Goal: Information Seeking & Learning: Learn about a topic

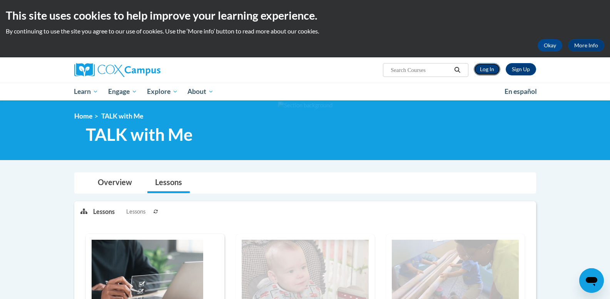
click at [485, 67] on link "Log In" at bounding box center [486, 69] width 27 height 12
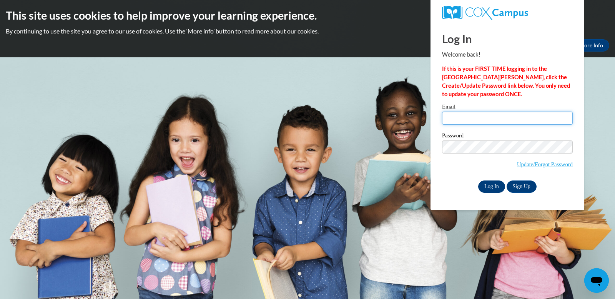
type input "margton40@hotmail.com"
click at [486, 181] on input "Log In" at bounding box center [491, 186] width 27 height 12
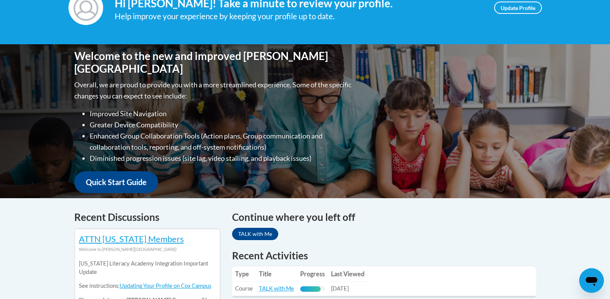
scroll to position [138, 0]
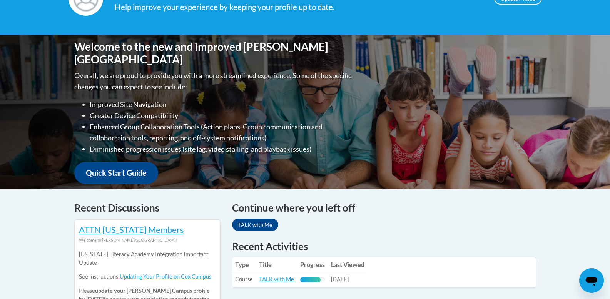
click at [277, 283] on td "Title: TALK with Me" at bounding box center [276, 279] width 41 height 14
click at [277, 280] on link "TALK with Me" at bounding box center [276, 279] width 35 height 7
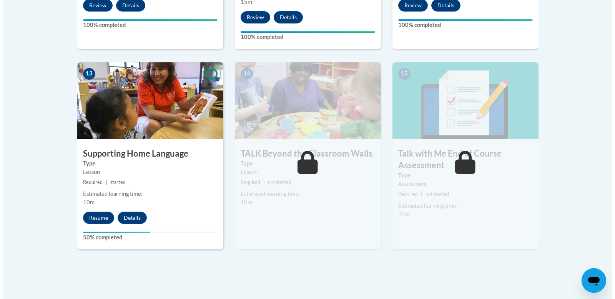
scroll to position [1049, 0]
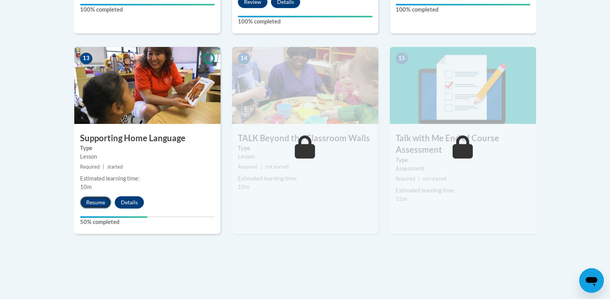
click at [92, 202] on button "Resume" at bounding box center [95, 202] width 31 height 12
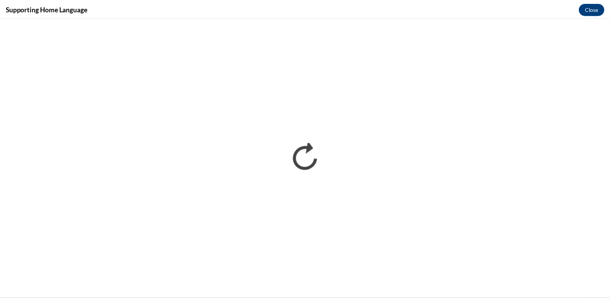
scroll to position [0, 0]
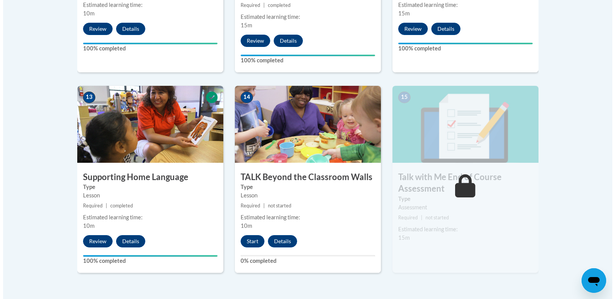
scroll to position [1020, 0]
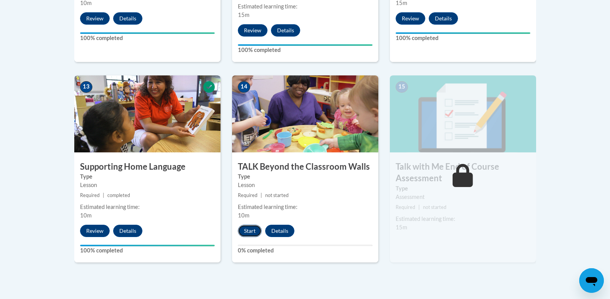
click at [250, 231] on button "Start" at bounding box center [250, 231] width 24 height 12
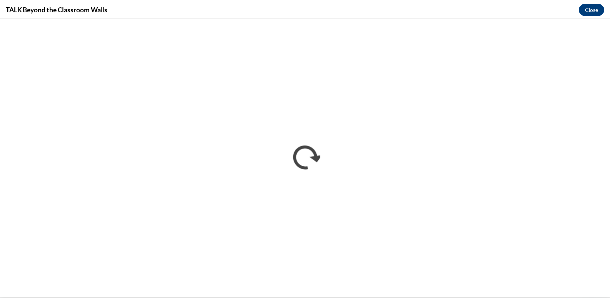
scroll to position [0, 0]
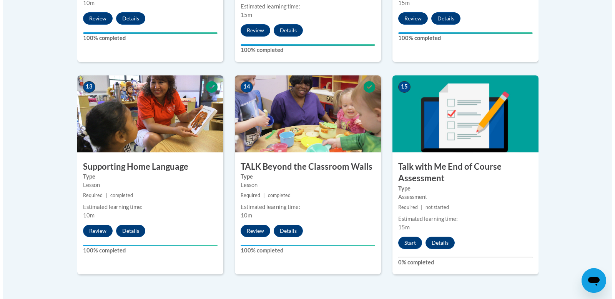
scroll to position [1056, 0]
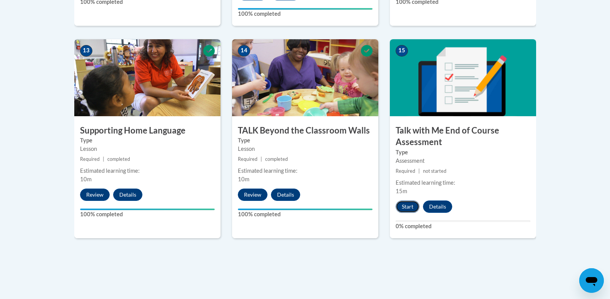
click at [410, 205] on button "Start" at bounding box center [407, 206] width 24 height 12
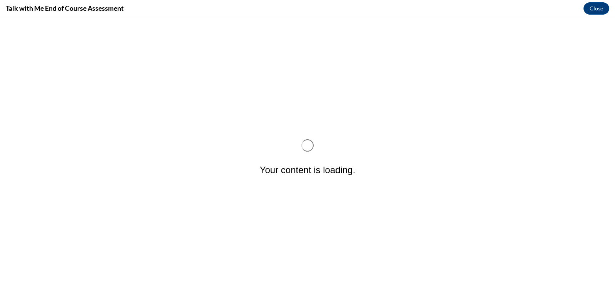
scroll to position [0, 0]
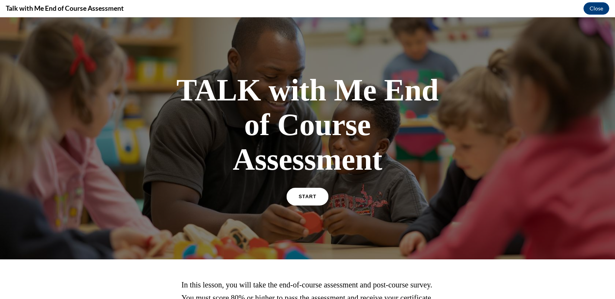
click at [310, 198] on span "START" at bounding box center [308, 197] width 18 height 6
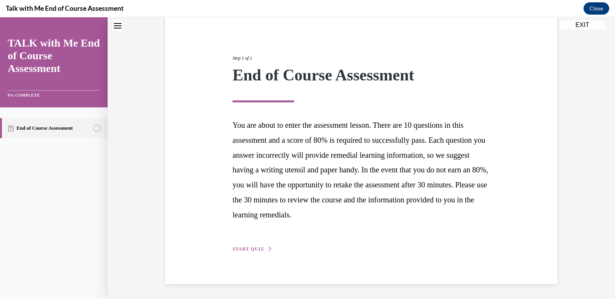
scroll to position [70, 0]
click at [258, 247] on span "START QUIZ" at bounding box center [249, 248] width 32 height 5
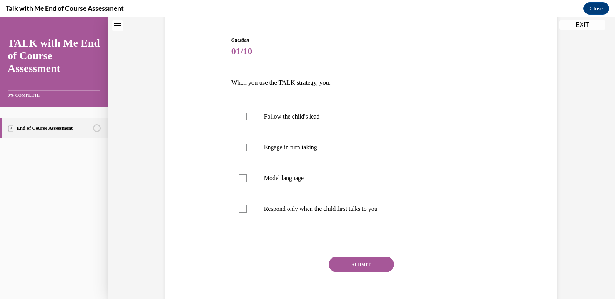
drag, startPoint x: 258, startPoint y: 247, endPoint x: 243, endPoint y: 235, distance: 18.3
click at [243, 235] on div "Question 01/10 When you use the TALK strategy, you: Follow the child's lead Eng…" at bounding box center [362, 178] width 260 height 283
click at [239, 177] on div at bounding box center [243, 178] width 8 height 8
click at [239, 177] on input "Model language" at bounding box center [243, 178] width 8 height 8
checkbox input "true"
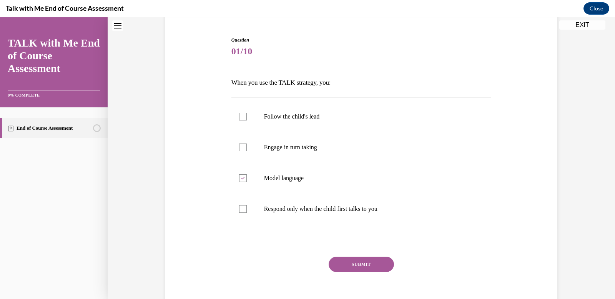
click at [351, 266] on button "SUBMIT" at bounding box center [361, 264] width 65 height 15
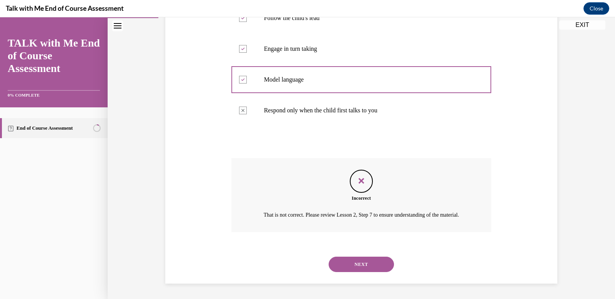
scroll to position [178, 0]
click at [362, 267] on button "NEXT" at bounding box center [361, 264] width 65 height 15
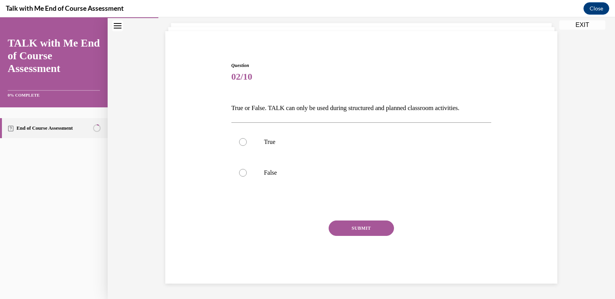
scroll to position [45, 0]
click at [239, 172] on div at bounding box center [243, 173] width 8 height 8
click at [239, 172] on input "False" at bounding box center [243, 173] width 8 height 8
radio input "true"
click at [346, 225] on button "SUBMIT" at bounding box center [361, 227] width 65 height 15
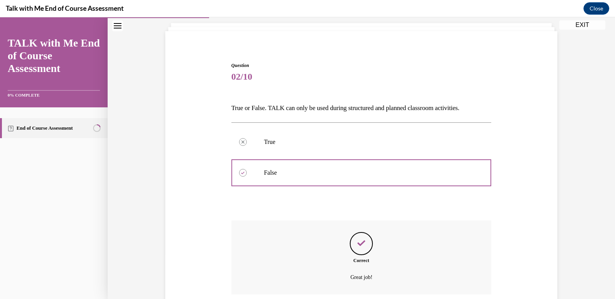
scroll to position [107, 0]
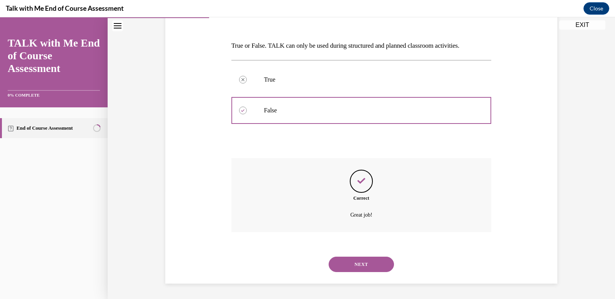
click at [362, 259] on button "NEXT" at bounding box center [361, 264] width 65 height 15
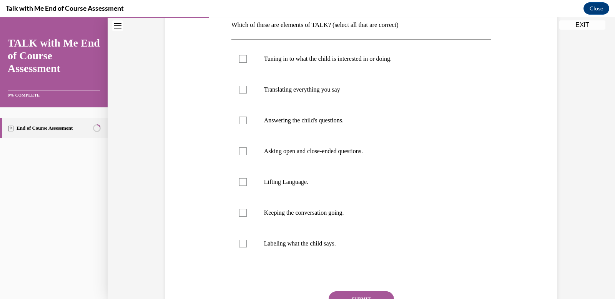
scroll to position [132, 0]
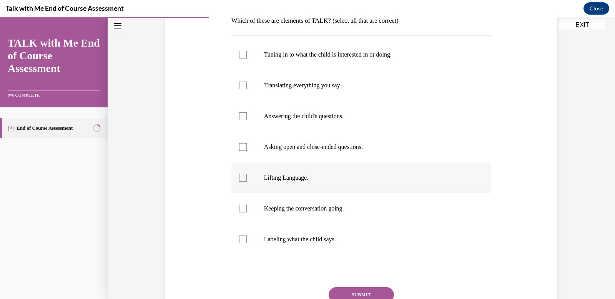
click at [239, 177] on div at bounding box center [243, 178] width 8 height 8
click at [239, 177] on input "Lifting Language." at bounding box center [243, 178] width 8 height 8
checkbox input "true"
click at [240, 210] on div at bounding box center [243, 209] width 8 height 8
click at [240, 210] on input "Keeping the conversation going." at bounding box center [243, 209] width 8 height 8
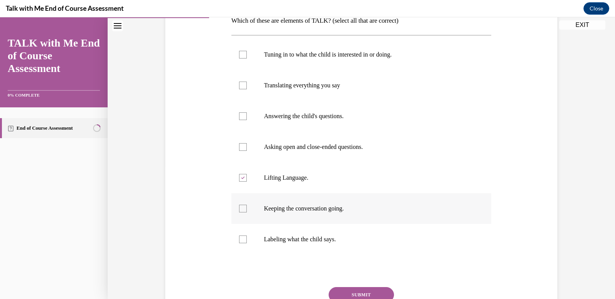
checkbox input "true"
click at [239, 53] on div at bounding box center [243, 55] width 8 height 8
click at [239, 53] on input "Tuning in to what the child is interested in or doing." at bounding box center [243, 55] width 8 height 8
checkbox input "true"
click at [240, 147] on div at bounding box center [243, 147] width 8 height 8
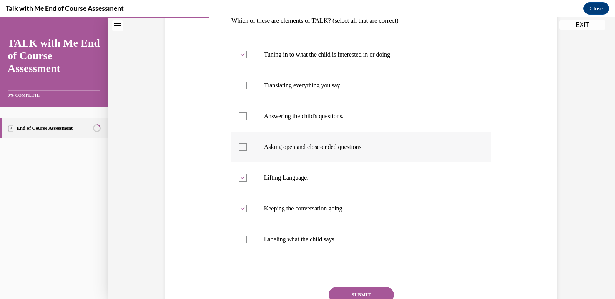
click at [240, 147] on input "Asking open and close-ended questions." at bounding box center [243, 147] width 8 height 8
checkbox input "true"
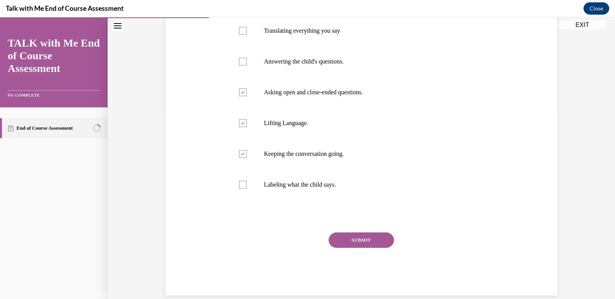
scroll to position [194, 0]
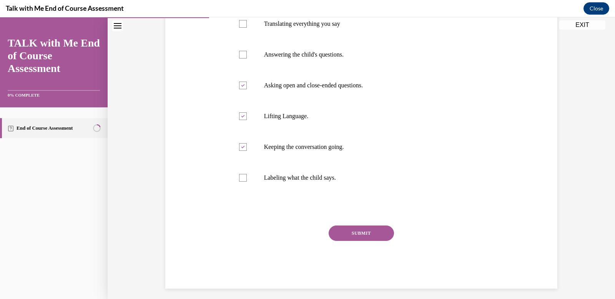
click at [369, 240] on button "SUBMIT" at bounding box center [361, 232] width 65 height 15
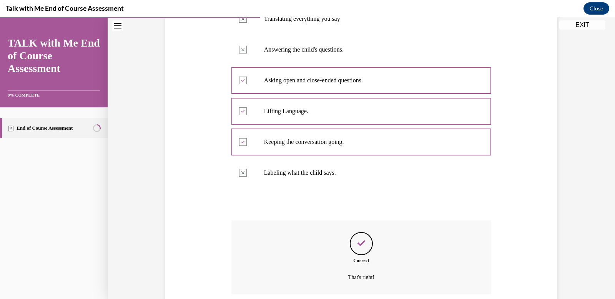
scroll to position [261, 0]
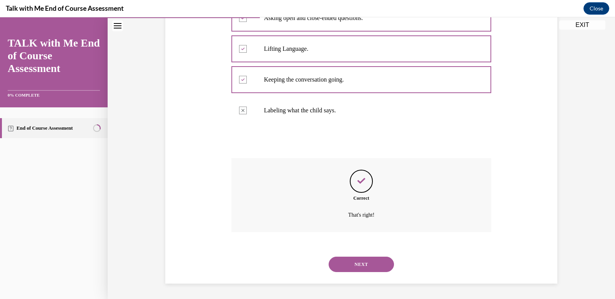
click at [360, 264] on button "NEXT" at bounding box center [361, 264] width 65 height 15
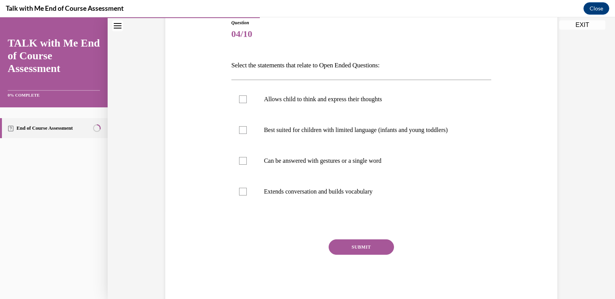
scroll to position [88, 0]
click at [239, 157] on div at bounding box center [243, 160] width 8 height 8
click at [239, 157] on input "Can be answered with gestures or a single word" at bounding box center [243, 160] width 8 height 8
checkbox input "true"
click at [239, 191] on div at bounding box center [243, 191] width 8 height 8
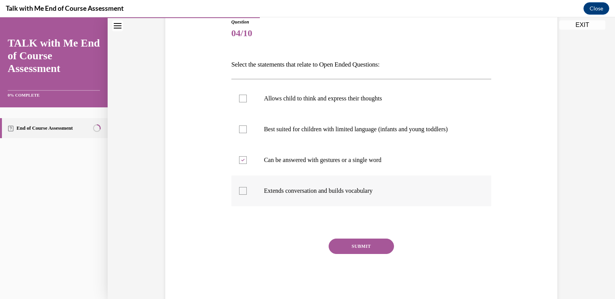
click at [239, 191] on input "Extends conversation and builds vocabulary" at bounding box center [243, 191] width 8 height 8
checkbox input "true"
click at [241, 97] on div at bounding box center [243, 99] width 8 height 8
click at [241, 97] on input "Allows child to think and express their thoughts" at bounding box center [243, 99] width 8 height 8
checkbox input "true"
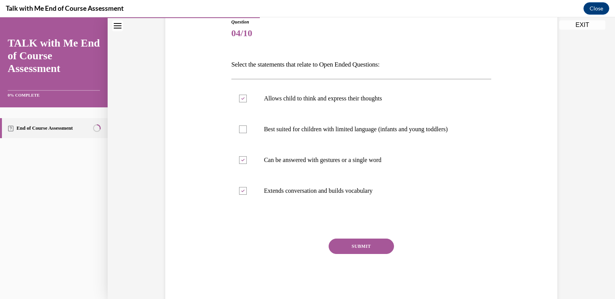
click at [359, 245] on button "SUBMIT" at bounding box center [361, 245] width 65 height 15
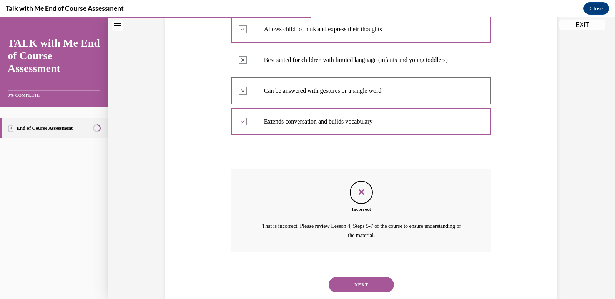
scroll to position [178, 0]
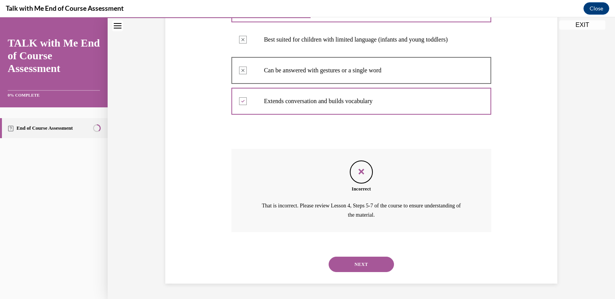
click at [358, 270] on button "NEXT" at bounding box center [361, 264] width 65 height 15
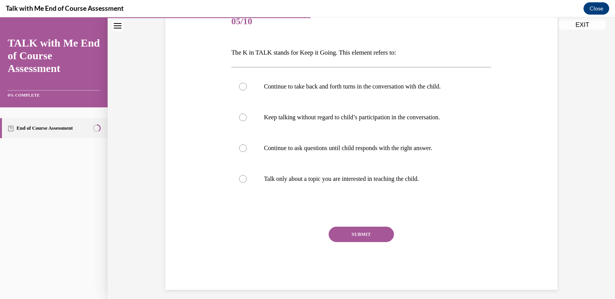
scroll to position [107, 0]
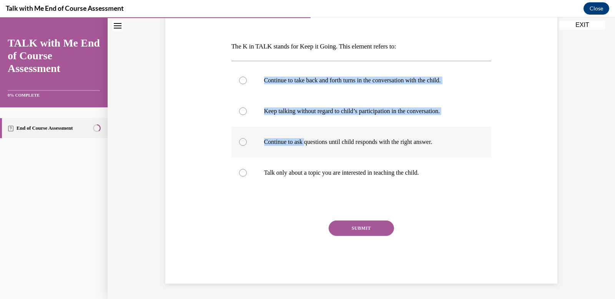
drag, startPoint x: 238, startPoint y: 82, endPoint x: 310, endPoint y: 139, distance: 92.6
click at [310, 139] on div "Continue to take back and forth turns in the conversation with the child. Keep …" at bounding box center [362, 126] width 260 height 123
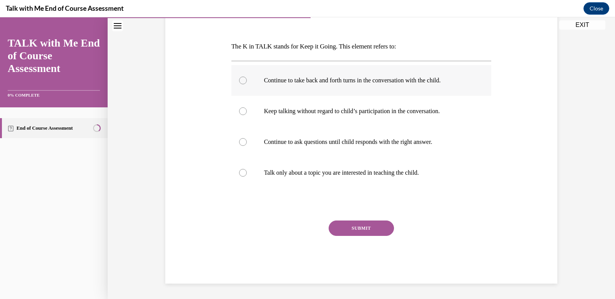
click at [239, 78] on div at bounding box center [243, 81] width 8 height 8
click at [239, 78] on input "Continue to take back and forth turns in the conversation with the child." at bounding box center [243, 81] width 8 height 8
radio input "true"
click at [362, 227] on button "SUBMIT" at bounding box center [361, 227] width 65 height 15
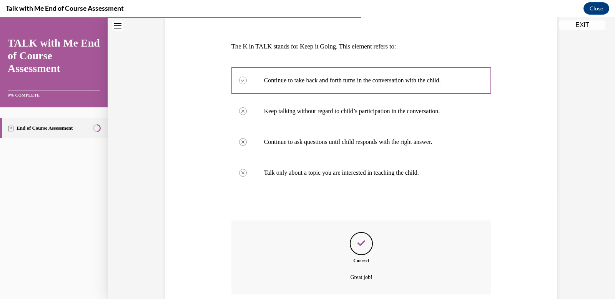
scroll to position [169, 0]
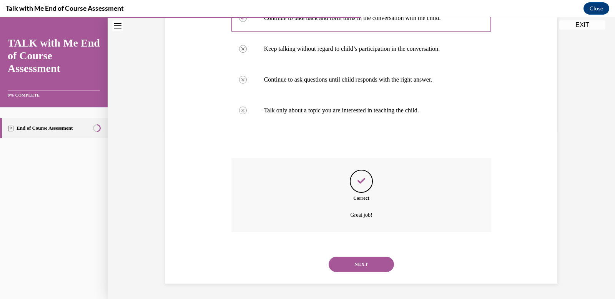
click at [370, 263] on button "NEXT" at bounding box center [361, 264] width 65 height 15
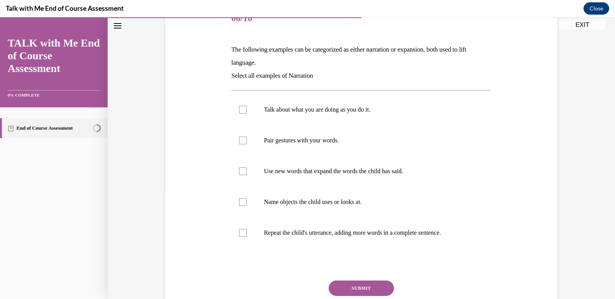
scroll to position [108, 0]
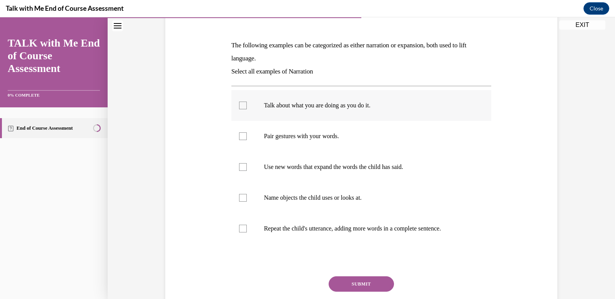
click at [239, 105] on div at bounding box center [243, 106] width 8 height 8
click at [239, 105] on input "Talk about what you are doing as you do it." at bounding box center [243, 106] width 8 height 8
checkbox input "true"
click at [239, 135] on div at bounding box center [243, 136] width 8 height 8
click at [239, 135] on input "Pair gestures with your words." at bounding box center [243, 136] width 8 height 8
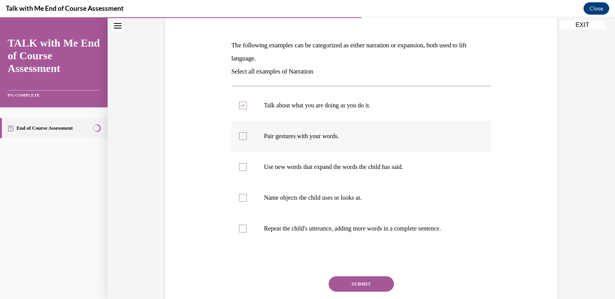
checkbox input "true"
click at [239, 198] on div at bounding box center [243, 198] width 8 height 8
click at [239, 198] on input "Name objects the child uses or looks at." at bounding box center [243, 198] width 8 height 8
checkbox input "true"
click at [347, 281] on button "SUBMIT" at bounding box center [361, 283] width 65 height 15
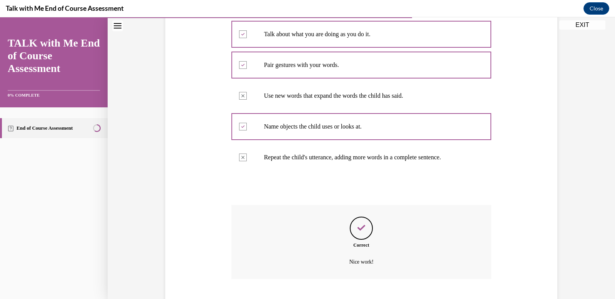
scroll to position [226, 0]
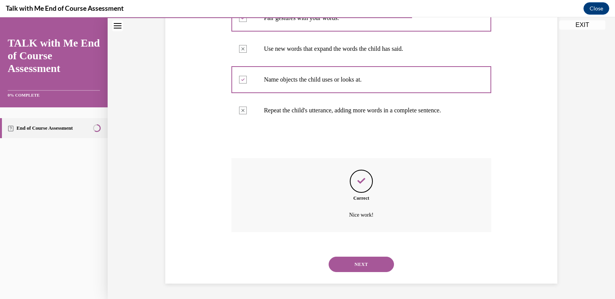
click at [360, 268] on button "NEXT" at bounding box center [361, 264] width 65 height 15
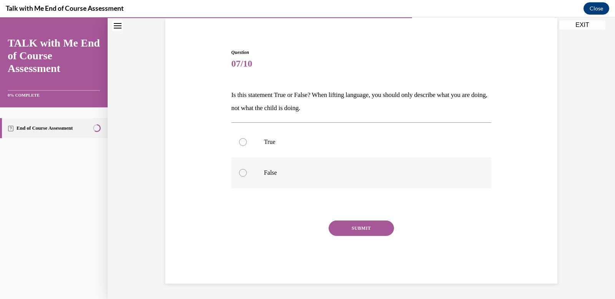
click at [240, 171] on div at bounding box center [243, 173] width 8 height 8
click at [240, 171] on input "False" at bounding box center [243, 173] width 8 height 8
radio input "true"
click at [357, 228] on button "SUBMIT" at bounding box center [361, 227] width 65 height 15
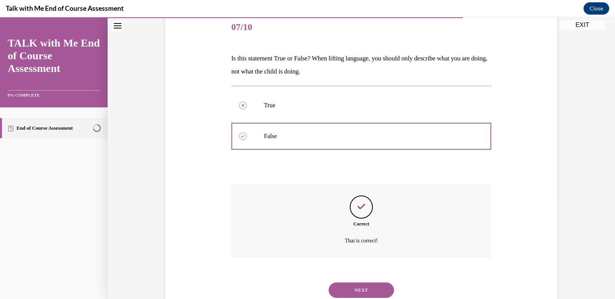
scroll to position [120, 0]
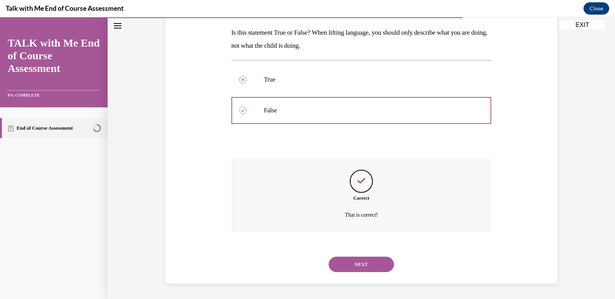
click at [364, 265] on button "NEXT" at bounding box center [361, 264] width 65 height 15
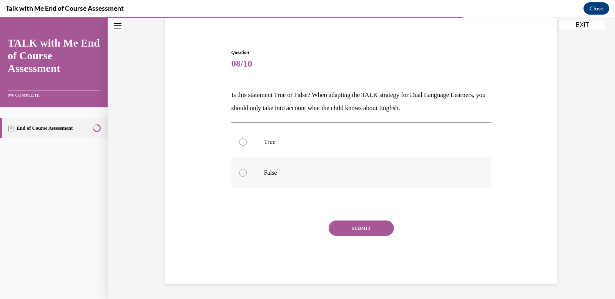
click at [243, 172] on div at bounding box center [243, 173] width 8 height 8
click at [243, 172] on input "False" at bounding box center [243, 173] width 8 height 8
radio input "true"
click at [348, 223] on button "SUBMIT" at bounding box center [361, 227] width 65 height 15
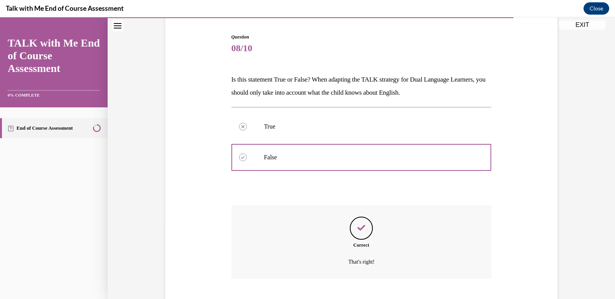
scroll to position [120, 0]
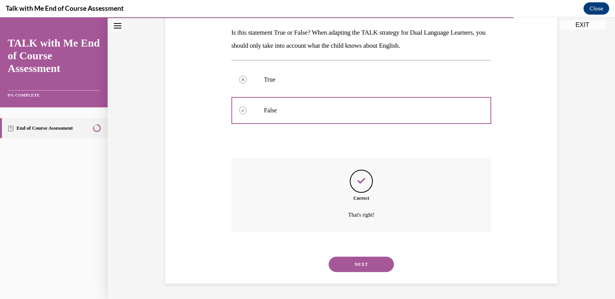
click at [357, 258] on button "NEXT" at bounding box center [361, 264] width 65 height 15
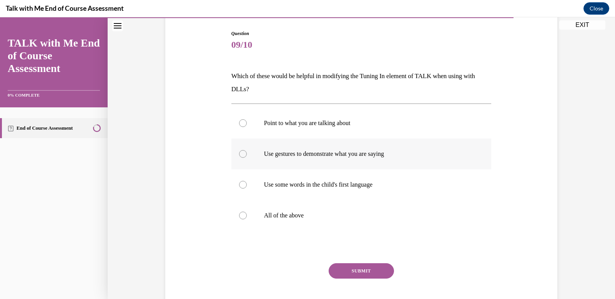
scroll to position [89, 0]
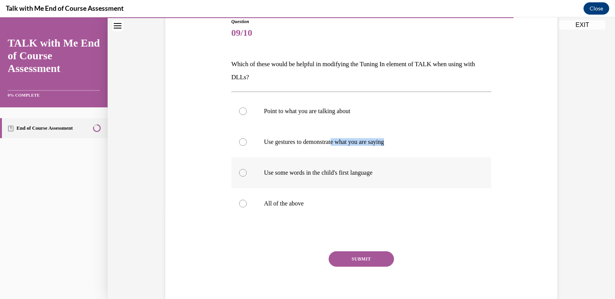
drag, startPoint x: 336, startPoint y: 143, endPoint x: 459, endPoint y: 157, distance: 124.2
click at [459, 157] on div "Point to what you are talking about Use gestures to demonstrate what you are sa…" at bounding box center [362, 157] width 260 height 123
click at [459, 157] on label "Use some words in the child's first language" at bounding box center [362, 172] width 260 height 31
click at [247, 169] on input "Use some words in the child's first language" at bounding box center [243, 173] width 8 height 8
radio input "true"
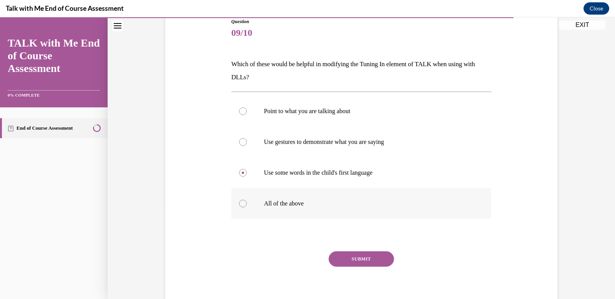
click at [241, 203] on div at bounding box center [243, 204] width 8 height 8
click at [241, 203] on input "All of the above" at bounding box center [243, 204] width 8 height 8
radio input "true"
click at [360, 257] on button "SUBMIT" at bounding box center [361, 258] width 65 height 15
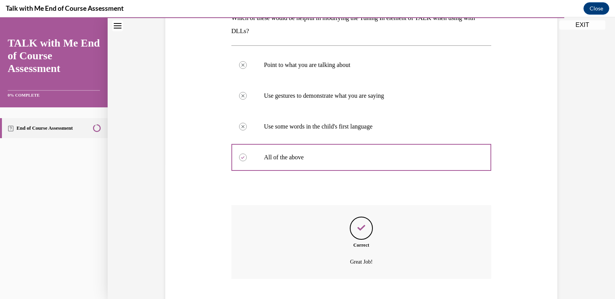
scroll to position [182, 0]
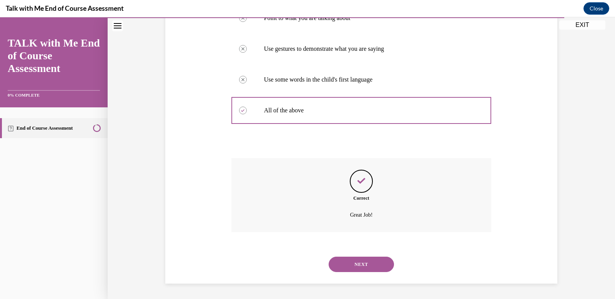
click at [361, 263] on button "NEXT" at bounding box center [361, 264] width 65 height 15
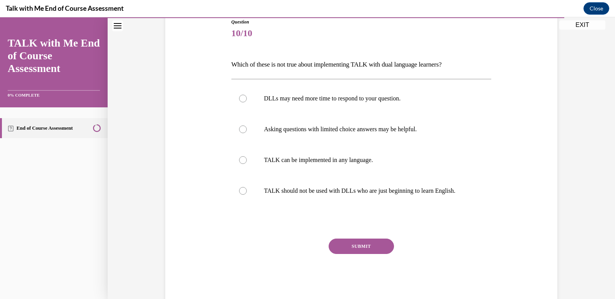
scroll to position [89, 0]
click at [239, 188] on div at bounding box center [243, 191] width 8 height 8
click at [239, 188] on input "TALK should not be used with DLLs who are just beginning to learn English." at bounding box center [243, 191] width 8 height 8
radio input "true"
click at [355, 246] on button "SUBMIT" at bounding box center [361, 245] width 65 height 15
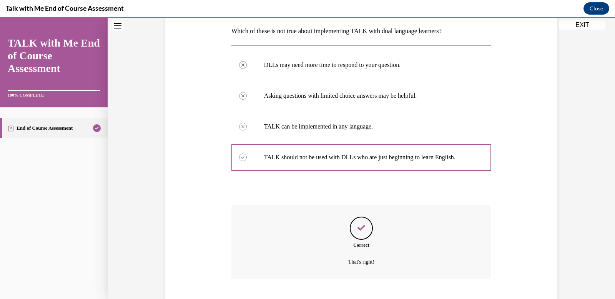
scroll to position [169, 0]
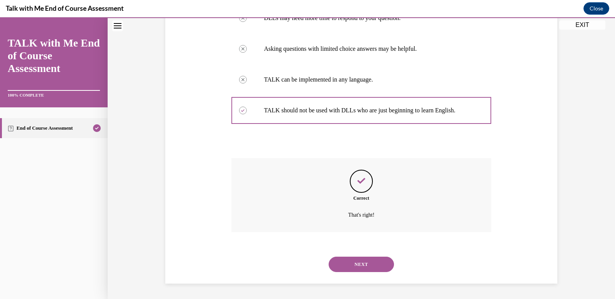
click at [357, 261] on button "NEXT" at bounding box center [361, 264] width 65 height 15
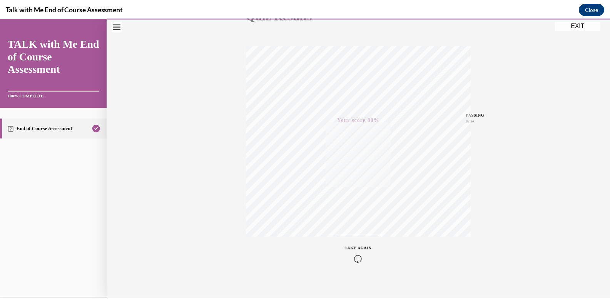
scroll to position [113, 0]
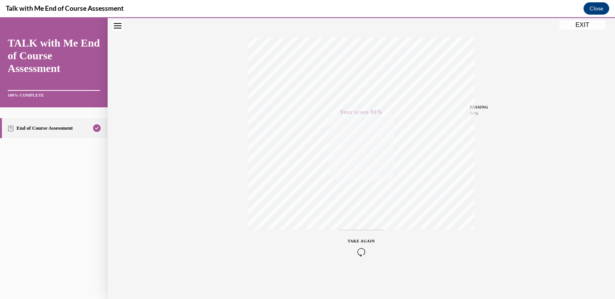
click at [586, 25] on button "EXIT" at bounding box center [583, 24] width 46 height 9
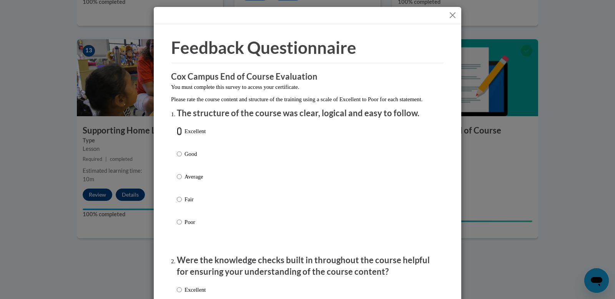
click at [177, 135] on input "Excellent" at bounding box center [179, 131] width 5 height 8
radio input "true"
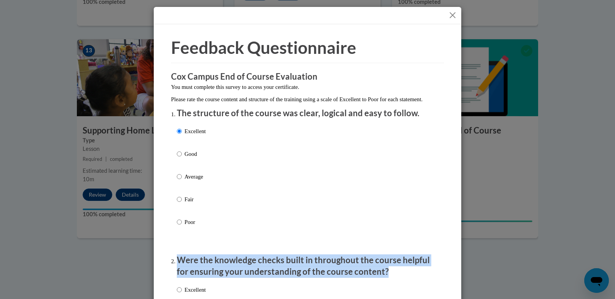
drag, startPoint x: 441, startPoint y: 278, endPoint x: 443, endPoint y: 186, distance: 91.5
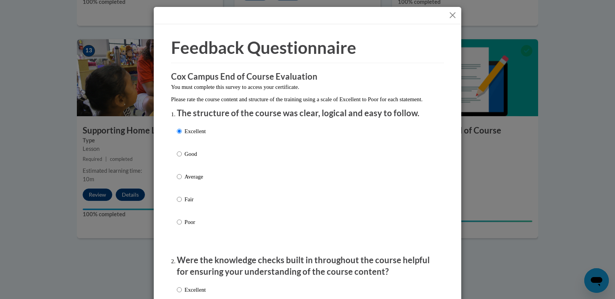
click at [573, 257] on div "Feedback Questionnaire Rate Course Comments Cox Campus End of Course Evaluation…" at bounding box center [307, 149] width 615 height 299
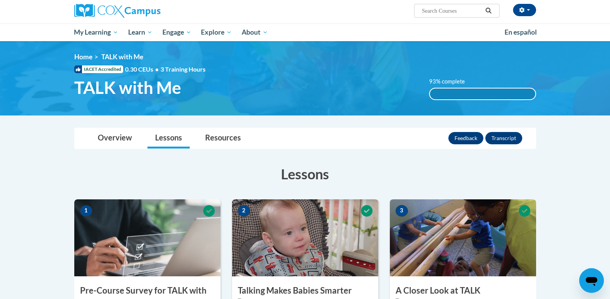
scroll to position [55, 0]
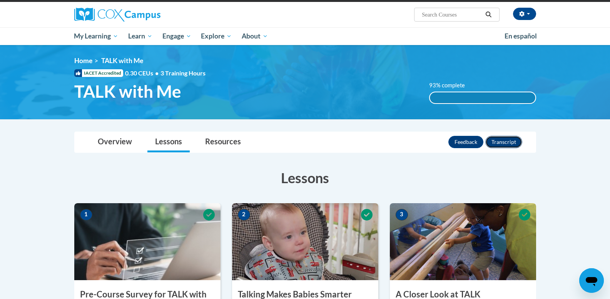
click at [505, 138] on button "Transcript" at bounding box center [503, 142] width 37 height 12
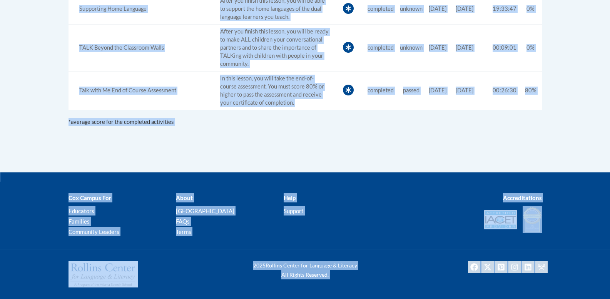
scroll to position [822, 0]
drag, startPoint x: 68, startPoint y: 87, endPoint x: 534, endPoint y: 118, distance: 467.1
copy div "TALK with Me Every time you talk with a child is an opportunity to build their …"
click at [455, 125] on div "*average score for the completed activities" at bounding box center [304, 122] width 473 height 8
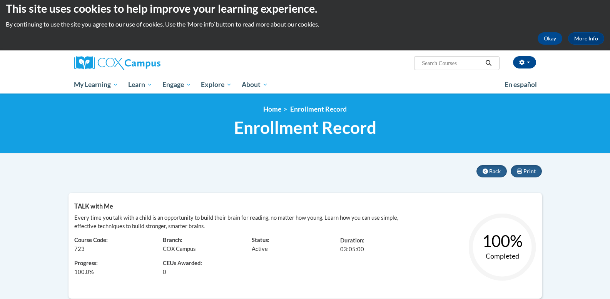
scroll to position [0, 0]
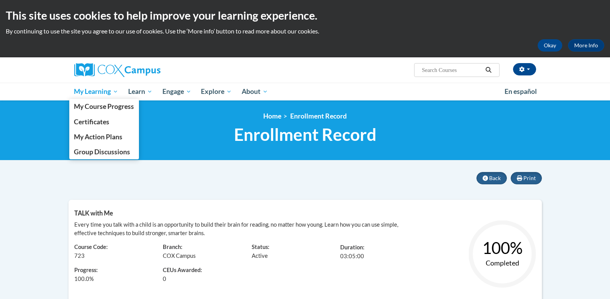
click at [96, 89] on span "My Learning" at bounding box center [96, 91] width 44 height 9
click at [111, 104] on span "My Course Progress" at bounding box center [104, 106] width 60 height 8
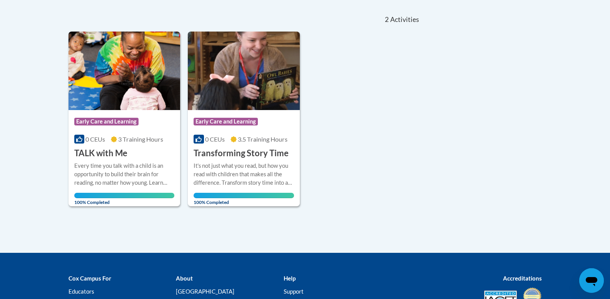
scroll to position [169, 0]
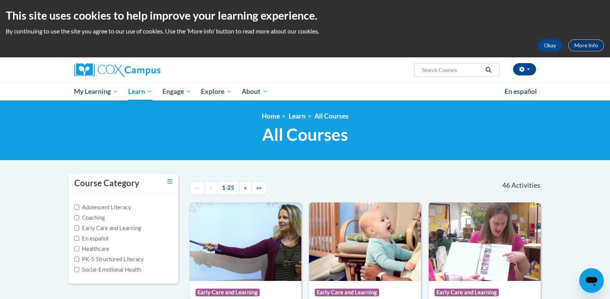
click at [586, 48] on link "More Info" at bounding box center [586, 45] width 36 height 12
click at [583, 41] on link "More Info" at bounding box center [586, 45] width 36 height 12
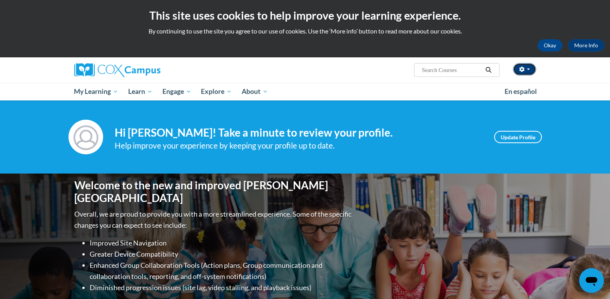
click at [527, 69] on span "button" at bounding box center [527, 69] width 3 height 2
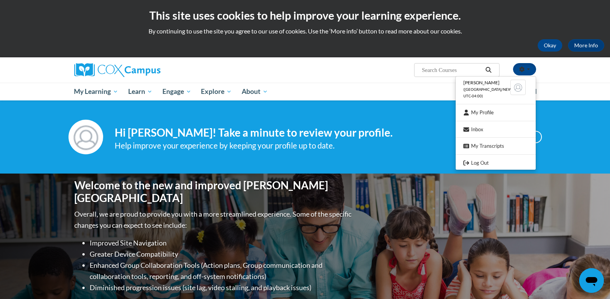
click at [564, 69] on div "Margaret Nicolino Cargill (America/New_York UTC-04:00) My Profile Inbox My Tran…" at bounding box center [305, 78] width 610 height 43
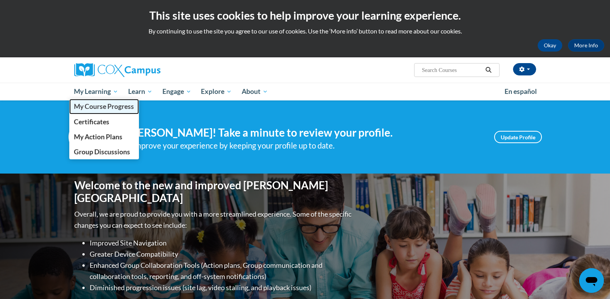
click at [105, 109] on span "My Course Progress" at bounding box center [104, 106] width 60 height 8
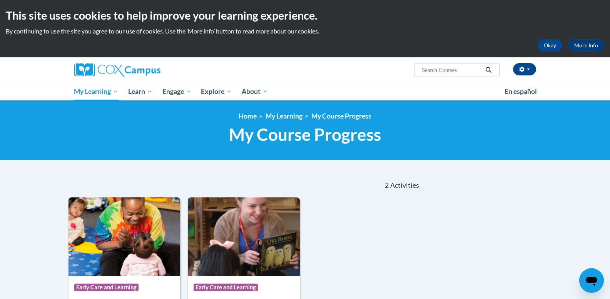
click at [457, 70] on input "Search..." at bounding box center [452, 69] width 62 height 9
type input "monitoring childrens progress in language an litrrecy"
click at [484, 71] on button "Search" at bounding box center [488, 69] width 12 height 9
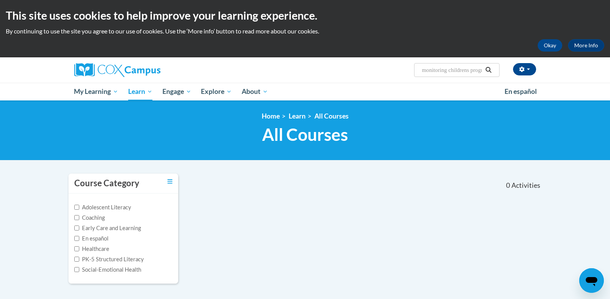
click at [481, 69] on input "monitoring childrens progress in language an litrrecy" at bounding box center [452, 69] width 62 height 9
click at [482, 70] on input "monitoring children8s progress in language an litrrecy" at bounding box center [452, 69] width 62 height 9
click at [472, 70] on input "monitoring children8s progress in language an litrrecy" at bounding box center [452, 69] width 62 height 9
type input "monitoring children's progress in language an litrrecy"
click at [480, 72] on input "monitoring children's progress in language an litrrecy" at bounding box center [452, 69] width 62 height 9
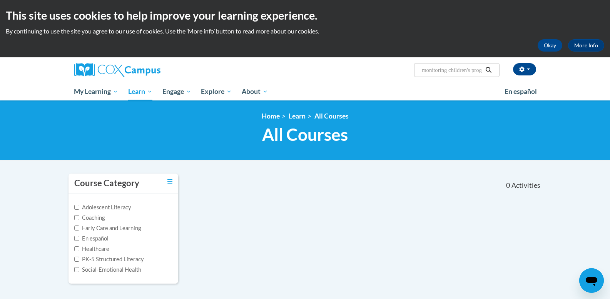
click at [481, 71] on input "monitoring children's progress in language an litrrecy" at bounding box center [452, 69] width 62 height 9
click at [482, 72] on input "monitoring children's progress in language an litrrecy" at bounding box center [452, 69] width 62 height 9
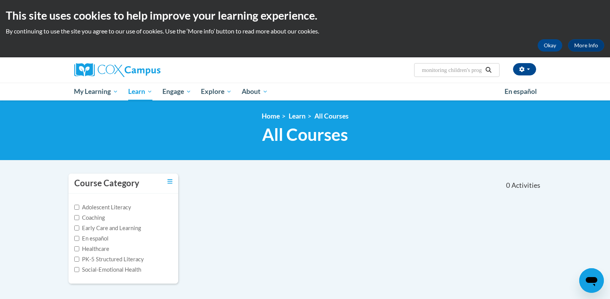
click at [482, 72] on input "monitoring children's progress in language an litrrecy" at bounding box center [452, 69] width 62 height 9
drag, startPoint x: 482, startPoint y: 72, endPoint x: 482, endPoint y: 66, distance: 5.4
click at [482, 66] on input "monitoring children's progress in language an litrrecy" at bounding box center [452, 69] width 62 height 9
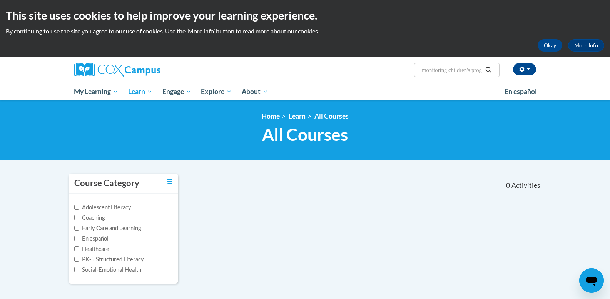
click at [482, 66] on input "monitoring children's progress in language an litrrecy" at bounding box center [452, 69] width 62 height 9
